Goal: Find specific page/section: Find specific page/section

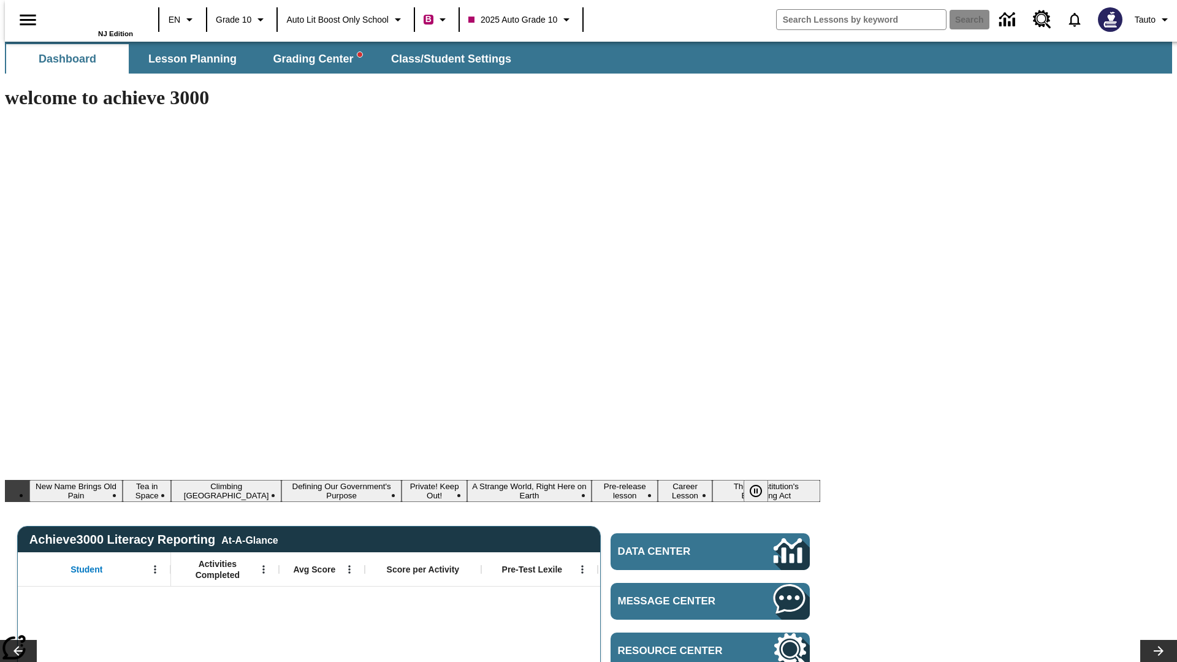
type input "-1"
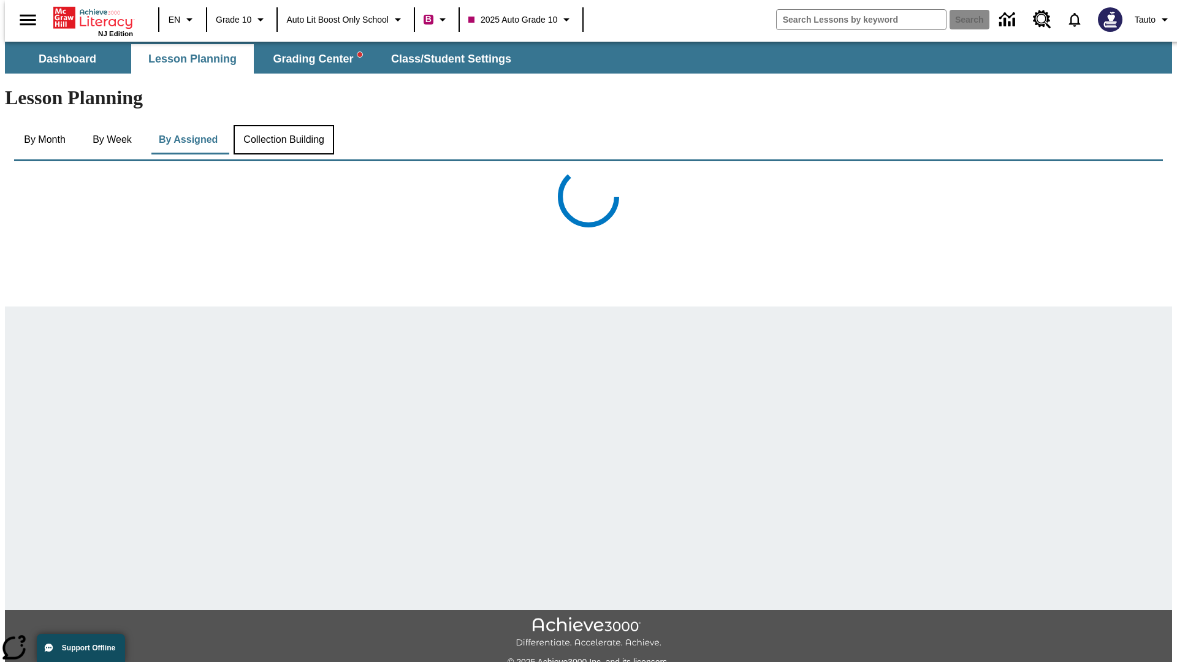
click at [283, 125] on button "Collection Building" at bounding box center [284, 139] width 101 height 29
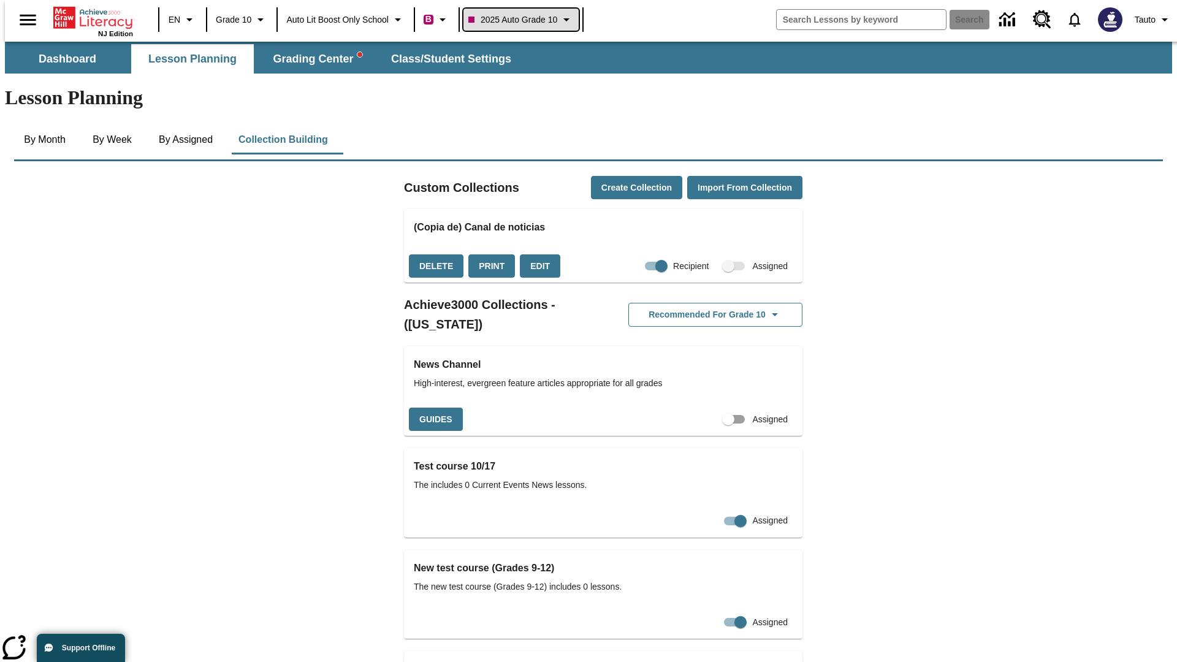
click at [522, 20] on span "2025 Auto Grade 10" at bounding box center [512, 19] width 89 height 13
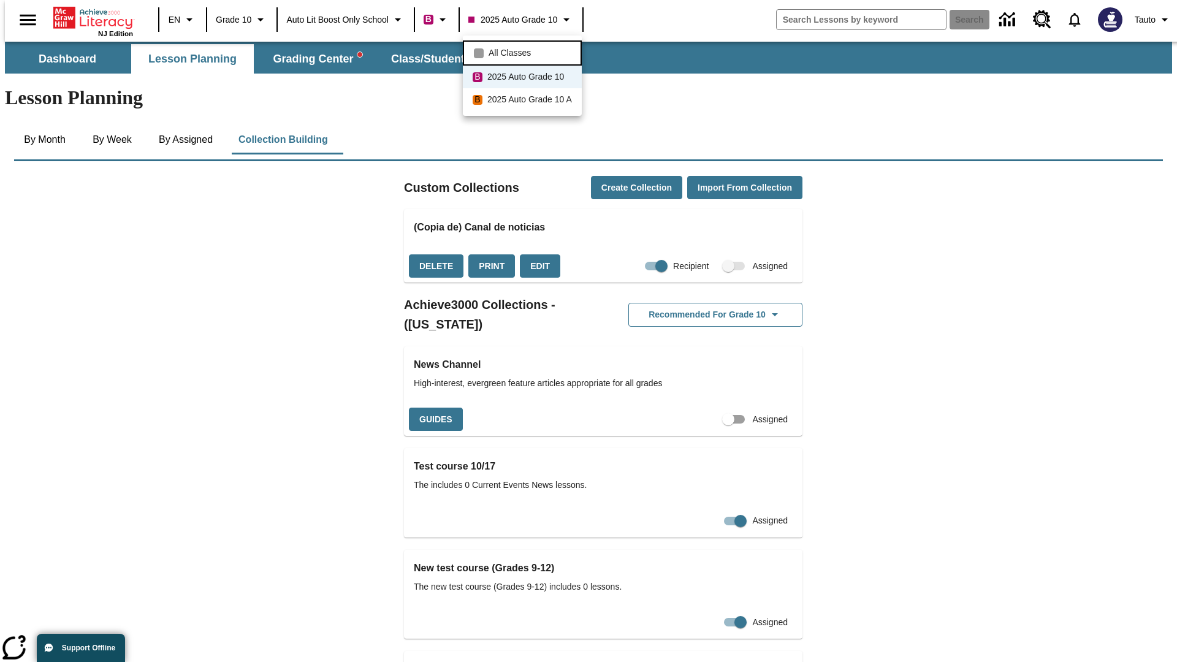
click at [523, 51] on span "All Classes" at bounding box center [510, 53] width 42 height 13
